Goal: Task Accomplishment & Management: Use online tool/utility

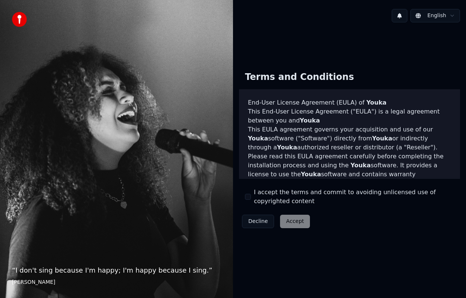
click at [259, 198] on label "I accept the terms and commit to avoiding unlicensed use of copyrighted content" at bounding box center [354, 197] width 200 height 18
click at [251, 198] on button "I accept the terms and commit to avoiding unlicensed use of copyrighted content" at bounding box center [248, 197] width 6 height 6
click at [285, 216] on button "Accept" at bounding box center [295, 221] width 30 height 13
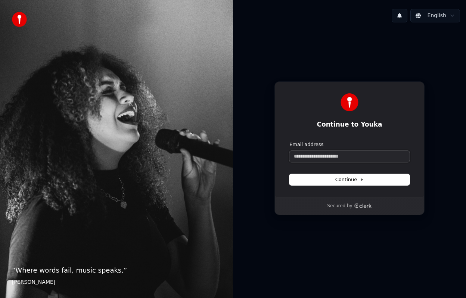
click at [326, 159] on input "Email address" at bounding box center [349, 156] width 120 height 11
click at [339, 177] on span "Continue" at bounding box center [349, 179] width 28 height 7
type input "**********"
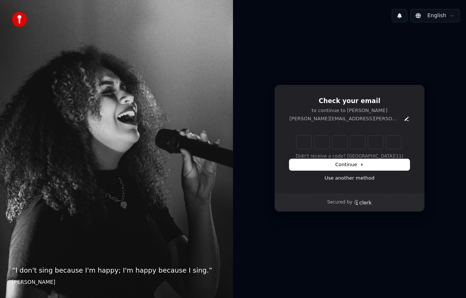
type input "******"
type input "*"
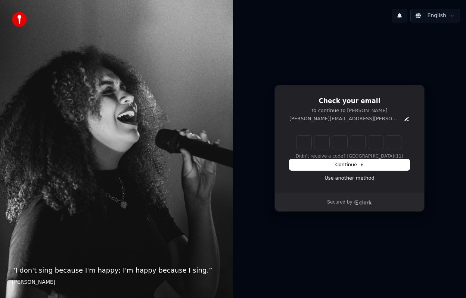
type input "*"
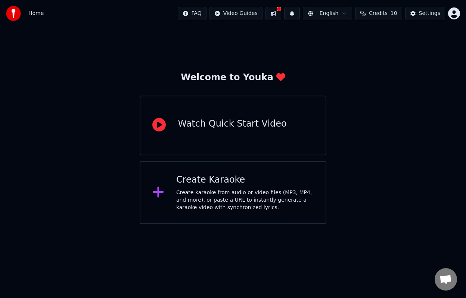
click at [277, 14] on button at bounding box center [273, 13] width 16 height 13
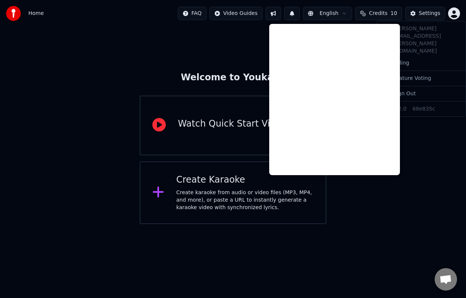
click at [454, 13] on html "Home FAQ Video Guides English Credits 10 Settings Welcome to Youka Watch Quick …" at bounding box center [233, 112] width 466 height 224
click at [445, 126] on html "Home FAQ Video Guides English Credits 10 Settings Welcome to Youka Watch Quick …" at bounding box center [233, 112] width 466 height 224
click at [281, 13] on button at bounding box center [273, 13] width 16 height 13
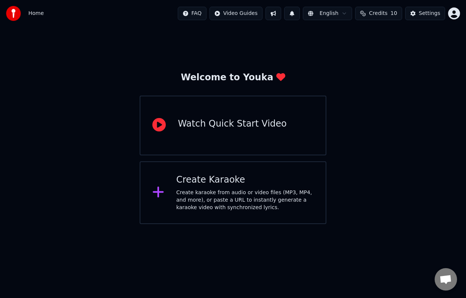
click at [461, 16] on div "Home FAQ Video Guides English Credits 10 Settings" at bounding box center [233, 13] width 466 height 27
click at [451, 15] on html "Home FAQ Video Guides English Credits 10 Settings Welcome to Youka Watch Quick …" at bounding box center [233, 112] width 466 height 224
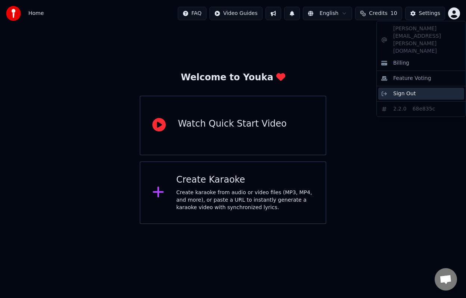
click at [409, 90] on span "Sign Out" at bounding box center [404, 93] width 22 height 7
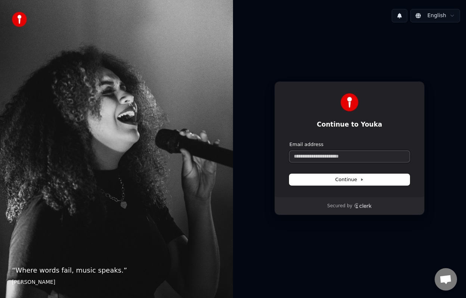
click at [366, 153] on input "Email address" at bounding box center [349, 156] width 120 height 11
click at [401, 17] on button at bounding box center [400, 15] width 16 height 13
click at [333, 157] on input "Email address" at bounding box center [349, 156] width 120 height 11
click at [335, 184] on button "Continue" at bounding box center [349, 179] width 120 height 11
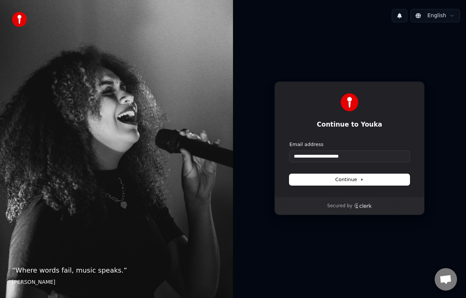
type input "**********"
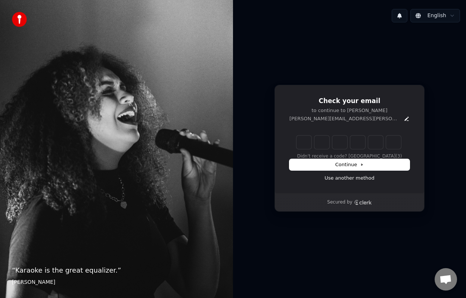
type input "******"
type input "*"
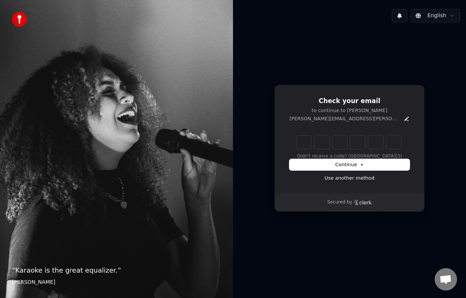
type input "*"
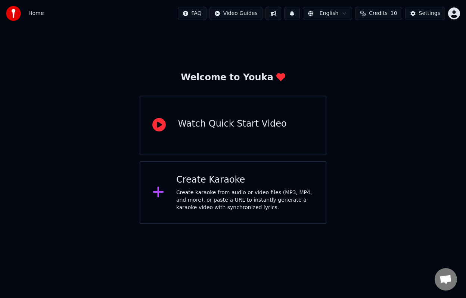
click at [258, 190] on div "Create karaoke from audio or video files (MP3, MP4, and more), or paste a URL t…" at bounding box center [244, 200] width 137 height 22
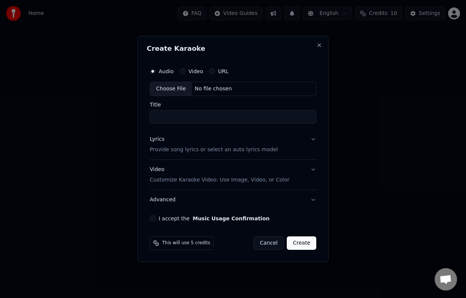
click at [192, 71] on label "Video" at bounding box center [196, 71] width 15 height 5
click at [186, 71] on button "Video" at bounding box center [183, 71] width 6 height 6
click at [164, 71] on label "Audio" at bounding box center [166, 71] width 15 height 5
click at [156, 71] on button "Audio" at bounding box center [153, 71] width 6 height 6
click at [191, 73] on label "Video" at bounding box center [196, 71] width 15 height 5
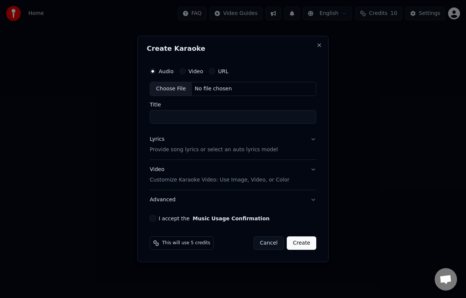
click at [186, 73] on button "Video" at bounding box center [183, 71] width 6 height 6
click at [158, 69] on div "Audio" at bounding box center [162, 71] width 24 height 6
click at [184, 66] on div "Audio Video URL" at bounding box center [233, 71] width 167 height 15
click at [158, 68] on div "Audio" at bounding box center [162, 71] width 24 height 6
click at [156, 74] on div "Audio Video URL" at bounding box center [233, 71] width 167 height 15
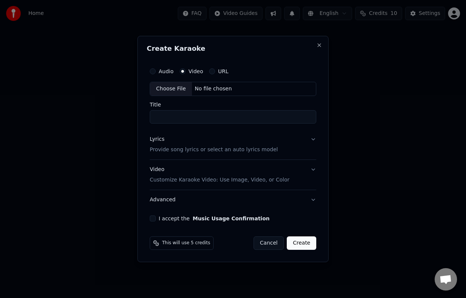
click at [163, 70] on label "Audio" at bounding box center [166, 71] width 15 height 5
click at [156, 70] on button "Audio" at bounding box center [153, 71] width 6 height 6
click at [268, 241] on button "Cancel" at bounding box center [269, 242] width 30 height 13
